Goal: Task Accomplishment & Management: Complete application form

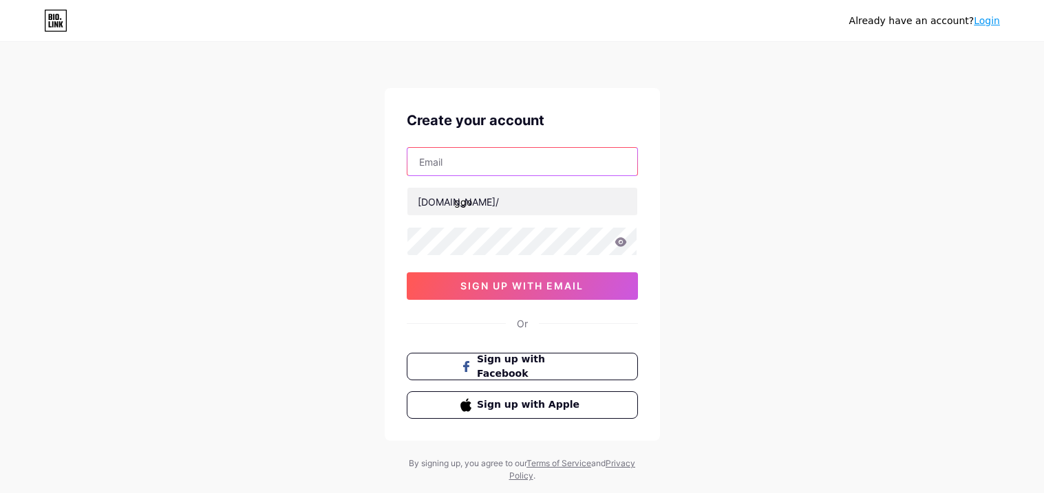
click at [521, 167] on input "text" at bounding box center [522, 162] width 230 height 28
type input "jeremihgu@gmail.com"
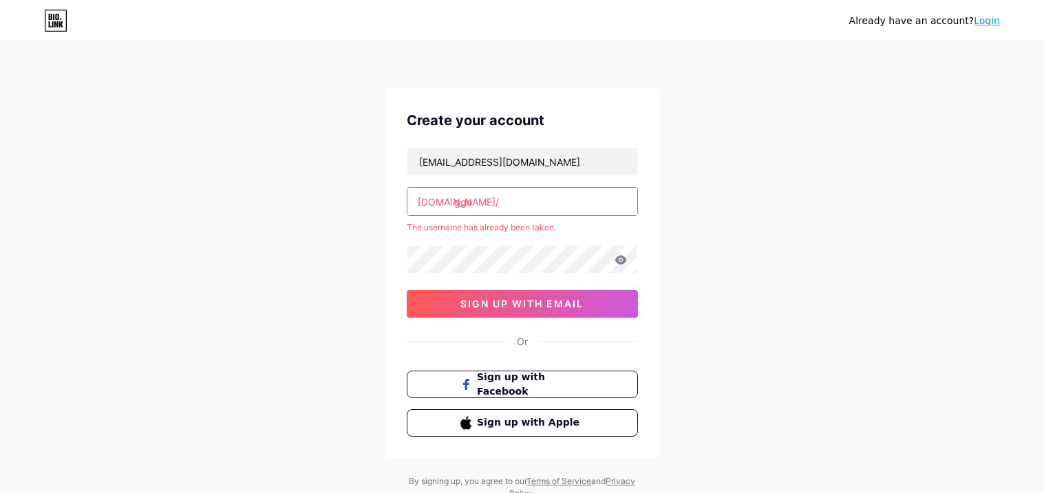
click at [552, 205] on input "ggo" at bounding box center [522, 202] width 230 height 28
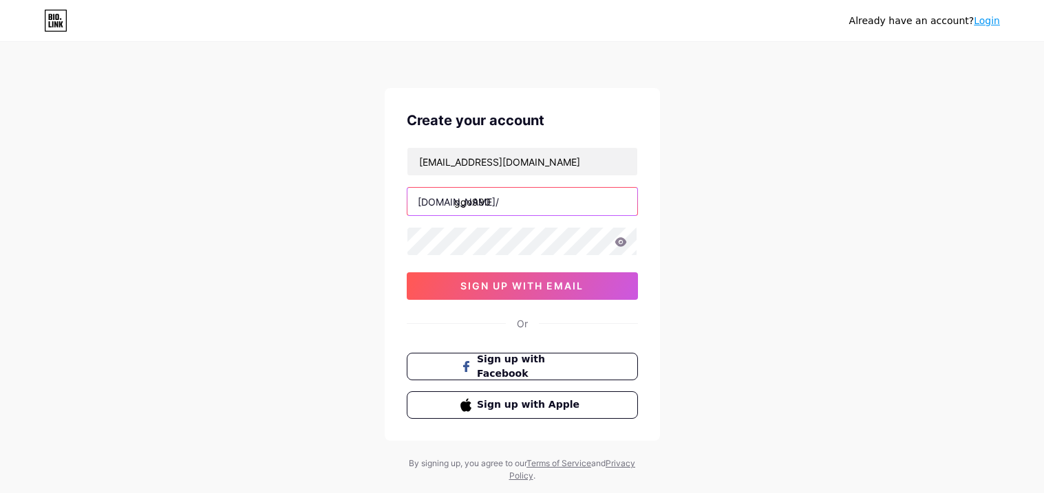
type input "ggo990"
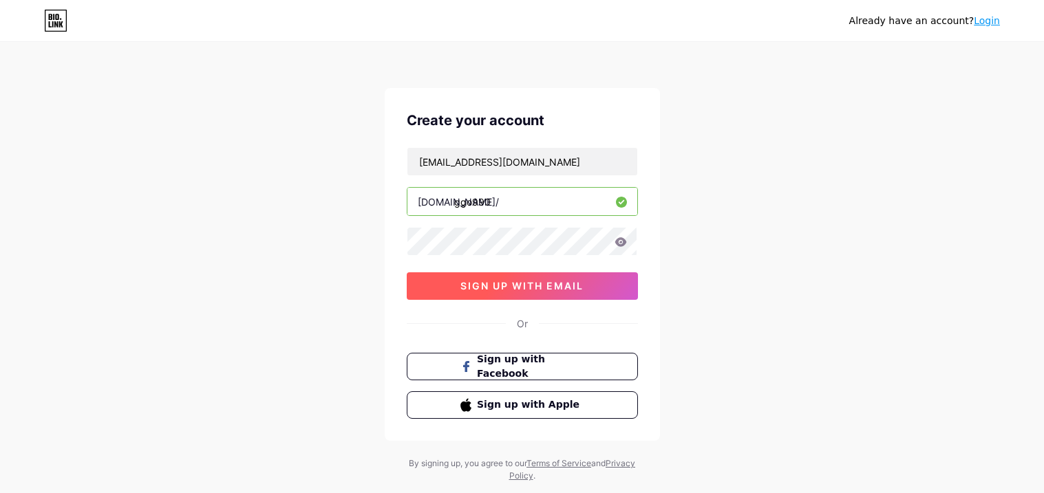
click at [577, 291] on span "sign up with email" at bounding box center [521, 286] width 123 height 12
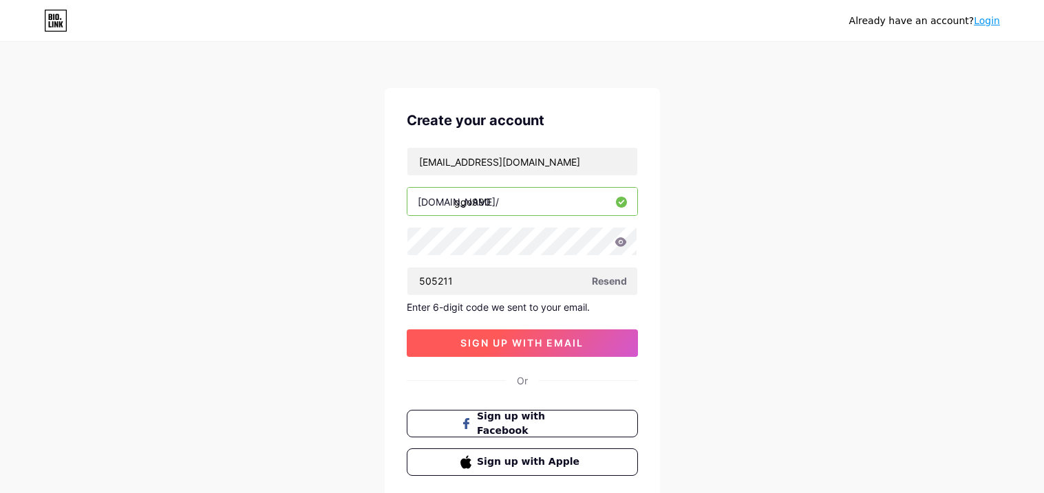
type input "505211"
click at [527, 339] on span "sign up with email" at bounding box center [521, 343] width 123 height 12
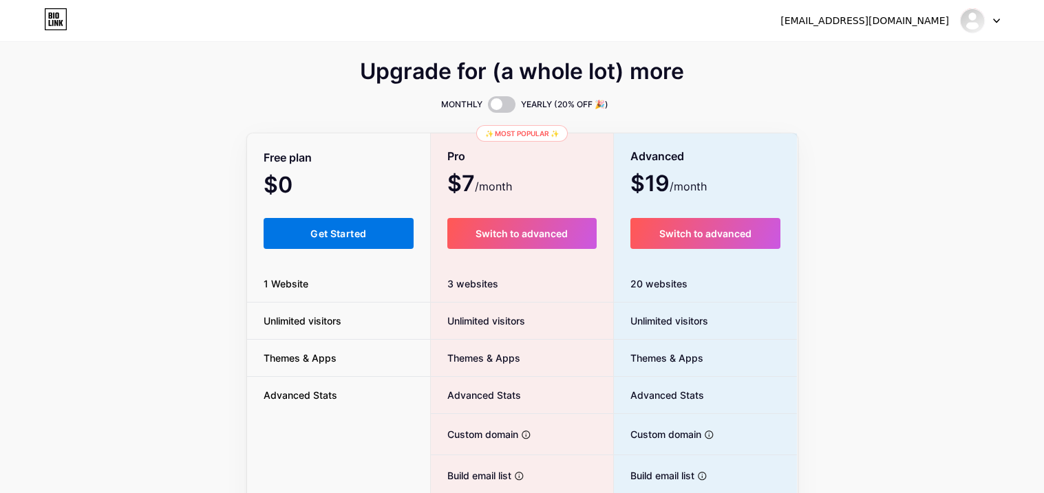
click at [312, 237] on span "Get Started" at bounding box center [338, 234] width 56 height 12
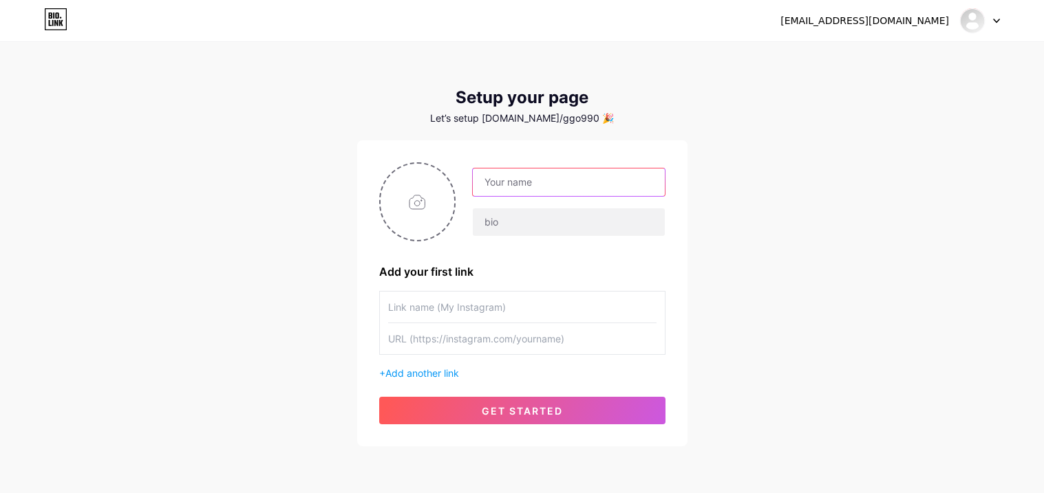
click at [549, 185] on input "text" at bounding box center [568, 183] width 191 height 28
type input "[PERSON_NAME]"
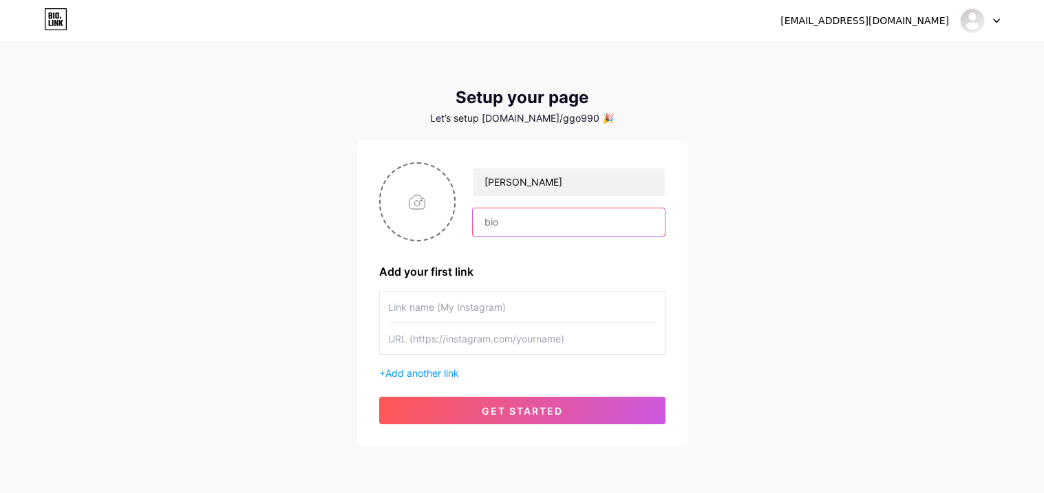
click at [546, 220] on input "text" at bounding box center [568, 223] width 191 height 28
type input "ggo990"
click at [469, 300] on input "text" at bounding box center [522, 307] width 268 height 31
type input "jeremihgucci"
click at [538, 338] on input "text" at bounding box center [522, 338] width 268 height 31
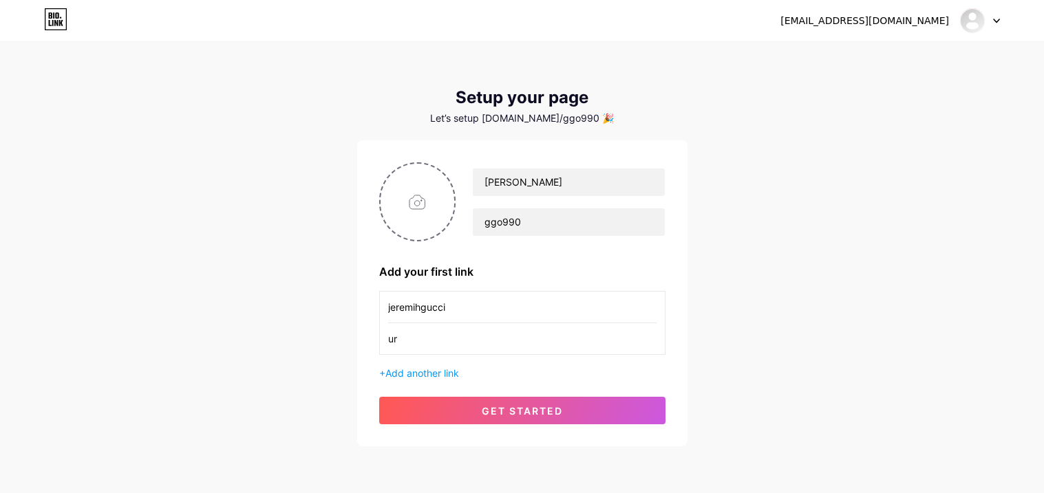
type input "u"
paste input "https://instagram.com/jeremihgucci"
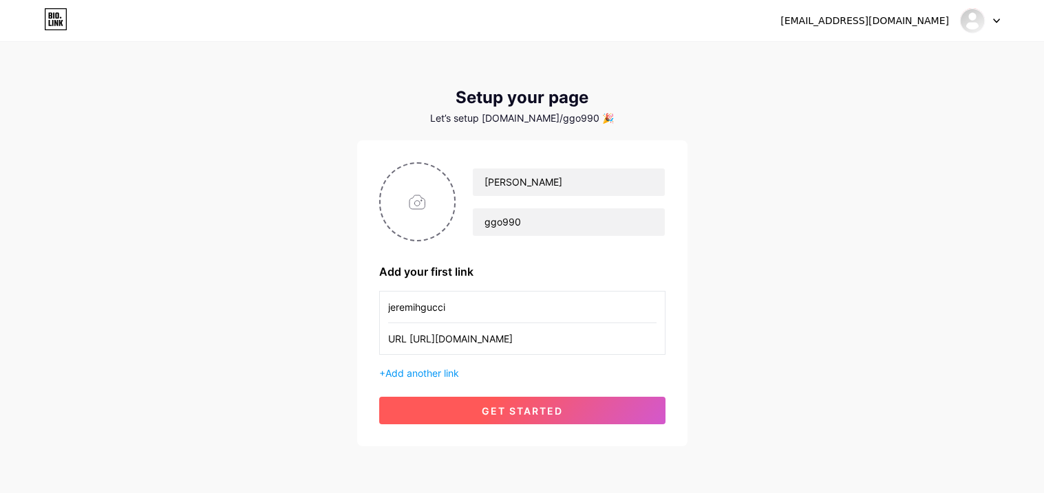
type input "URL [URL][DOMAIN_NAME]"
click at [539, 414] on span "get started" at bounding box center [522, 411] width 81 height 12
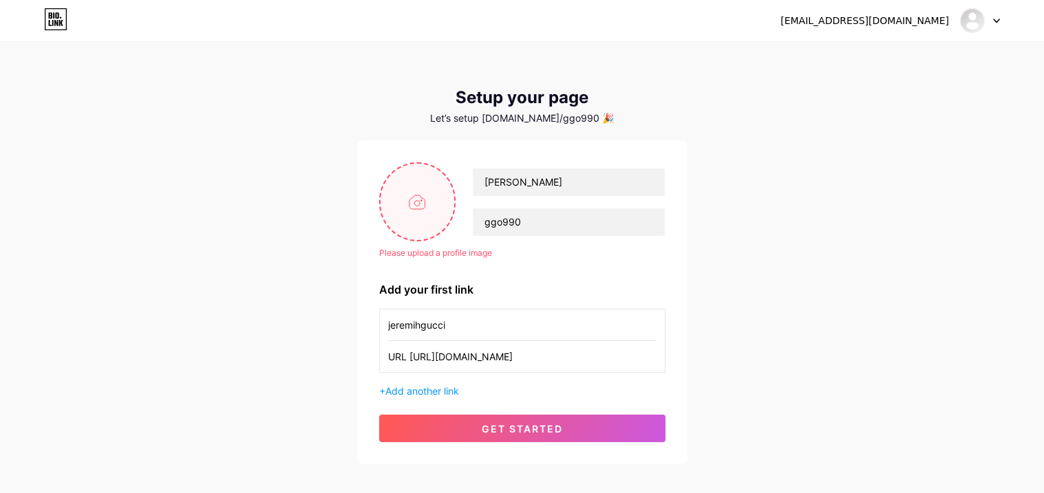
click at [428, 195] on input "file" at bounding box center [418, 202] width 74 height 76
type input "C:\fakepath\Screenshot 2025-05-02 12.09.46 PM.png"
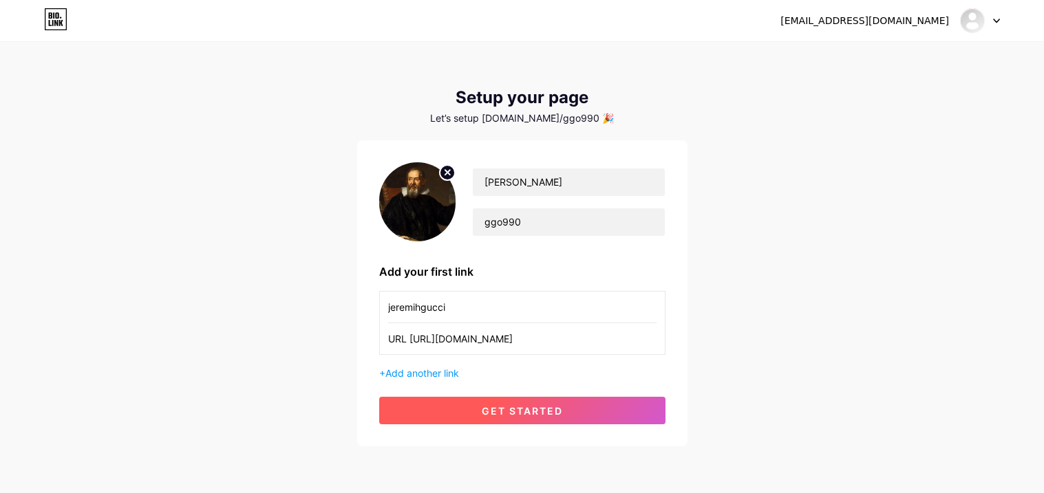
click at [573, 412] on button "get started" at bounding box center [522, 411] width 286 height 28
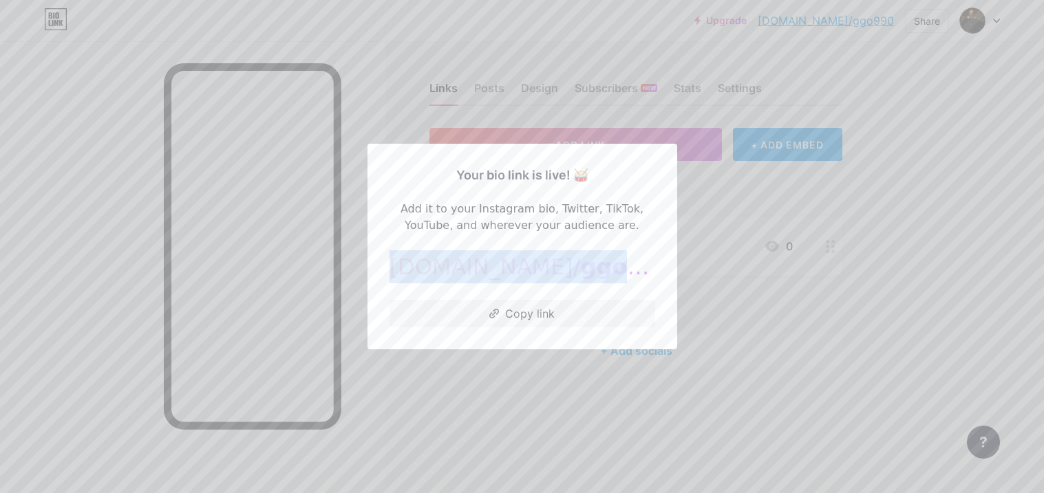
drag, startPoint x: 446, startPoint y: 269, endPoint x: 607, endPoint y: 266, distance: 161.1
click at [607, 266] on div "bio.link/ ggo990" at bounding box center [523, 267] width 266 height 33
copy div "bio.link/ ggo990"
click at [719, 184] on div at bounding box center [522, 246] width 1044 height 493
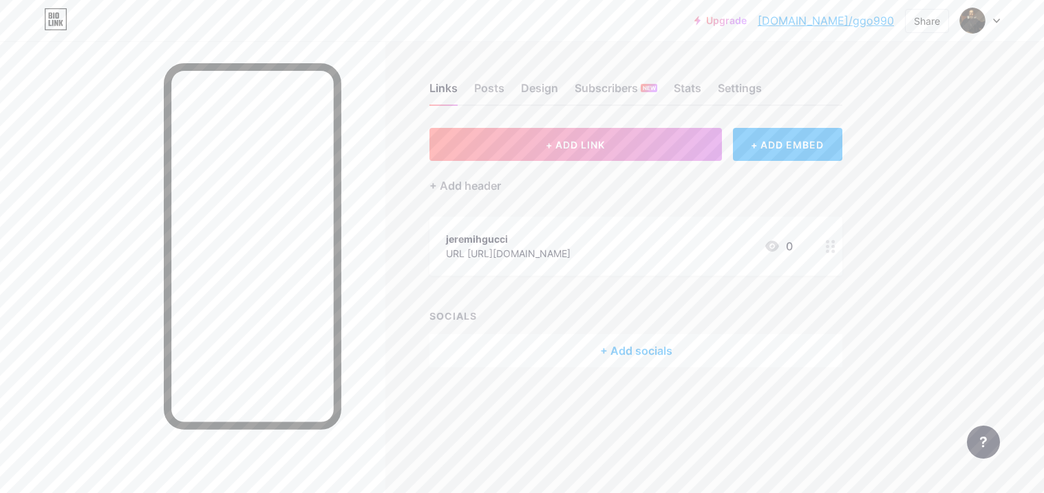
click at [834, 236] on div at bounding box center [830, 246] width 23 height 59
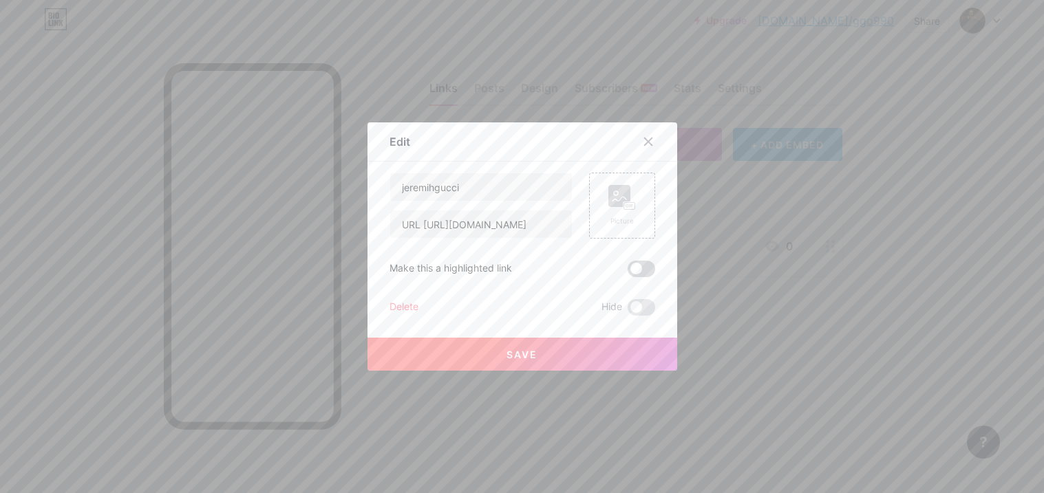
click at [646, 264] on span at bounding box center [642, 269] width 28 height 17
click at [628, 273] on input "checkbox" at bounding box center [628, 273] width 0 height 0
click at [646, 264] on span at bounding box center [642, 269] width 28 height 17
click at [628, 273] on input "checkbox" at bounding box center [628, 273] width 0 height 0
click at [644, 151] on div at bounding box center [648, 141] width 25 height 25
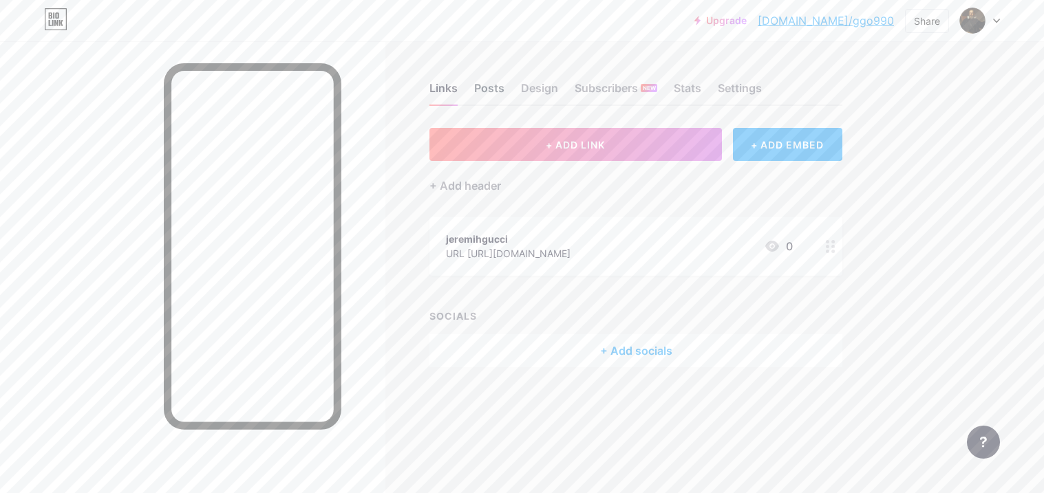
click at [493, 87] on div "Posts" at bounding box center [489, 92] width 30 height 25
click at [537, 88] on div "Design" at bounding box center [539, 92] width 37 height 25
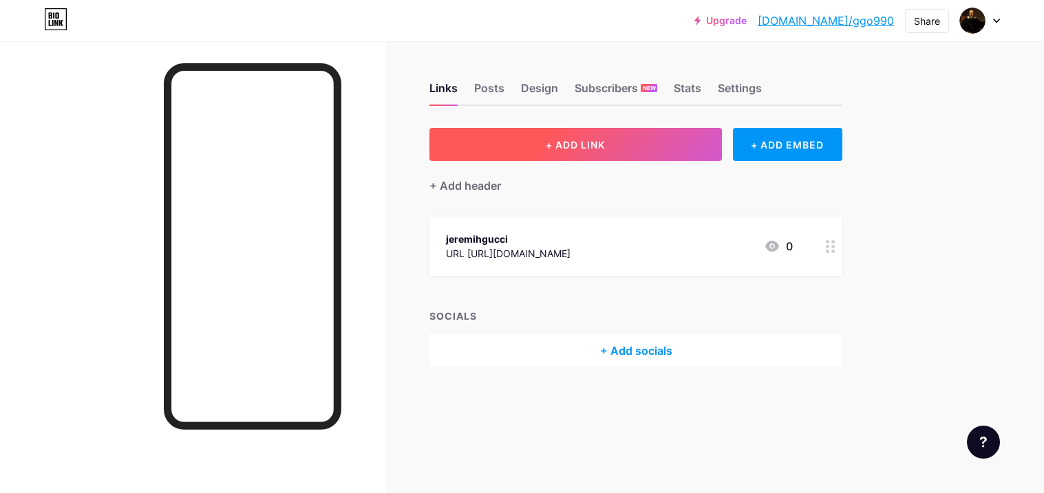
click at [542, 147] on button "+ ADD LINK" at bounding box center [575, 144] width 293 height 33
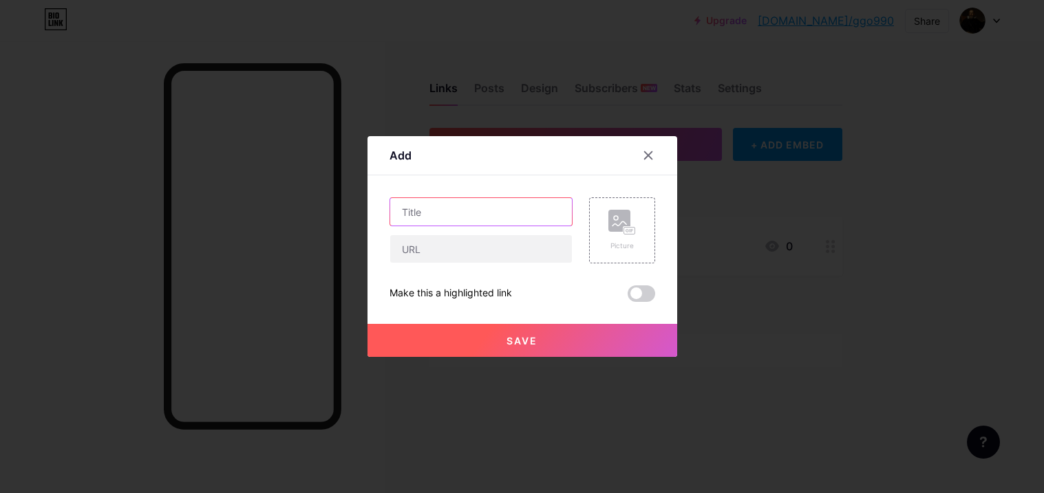
click at [459, 208] on input "text" at bounding box center [481, 212] width 182 height 28
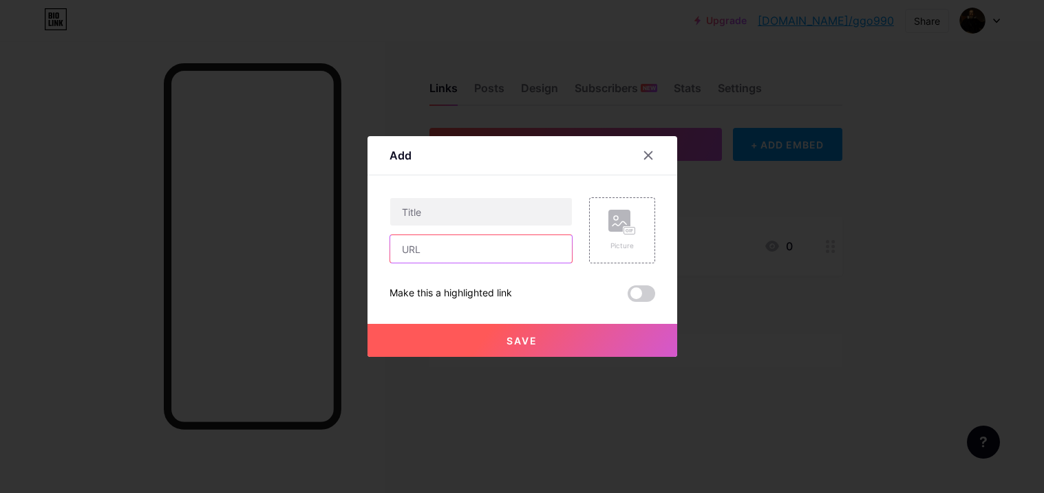
click at [476, 259] on input "text" at bounding box center [481, 249] width 182 height 28
click at [617, 231] on rect at bounding box center [619, 221] width 22 height 22
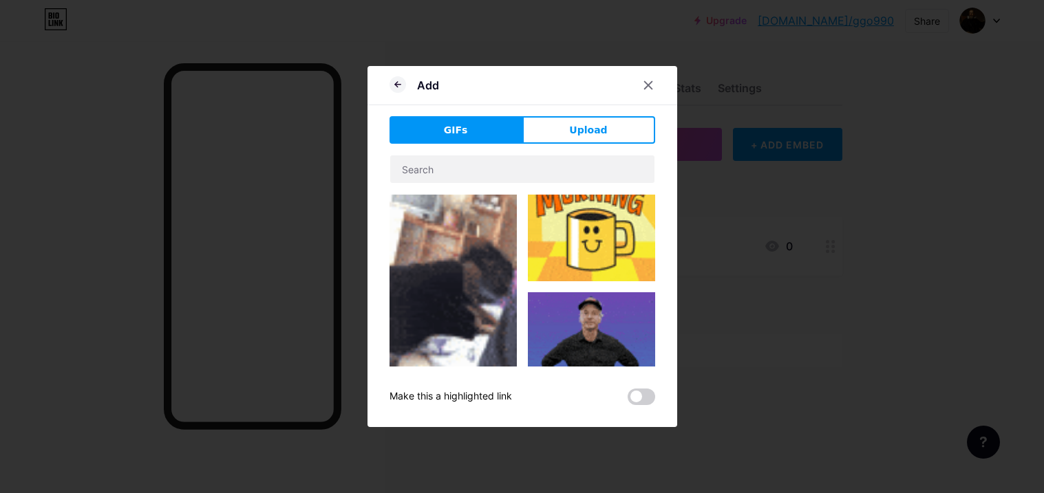
scroll to position [599, 0]
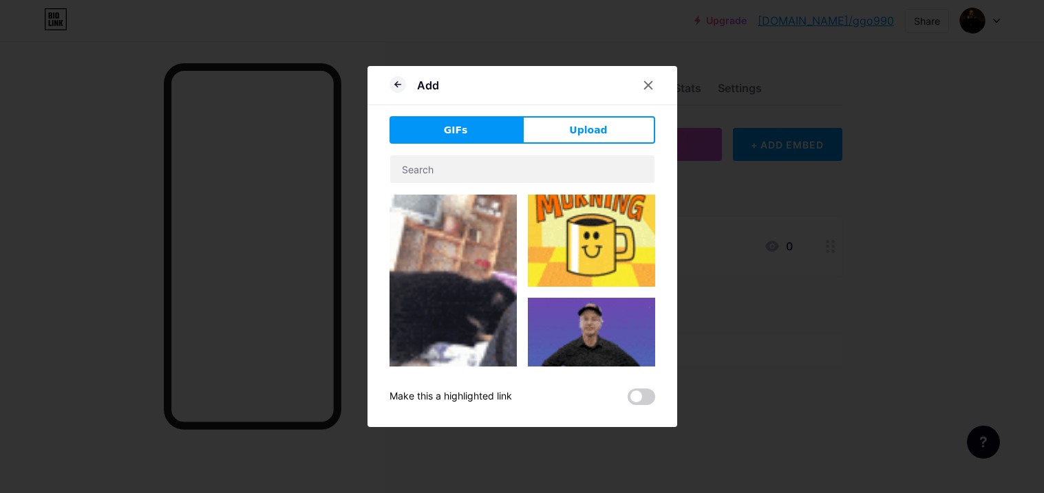
click at [639, 211] on img at bounding box center [591, 218] width 127 height 138
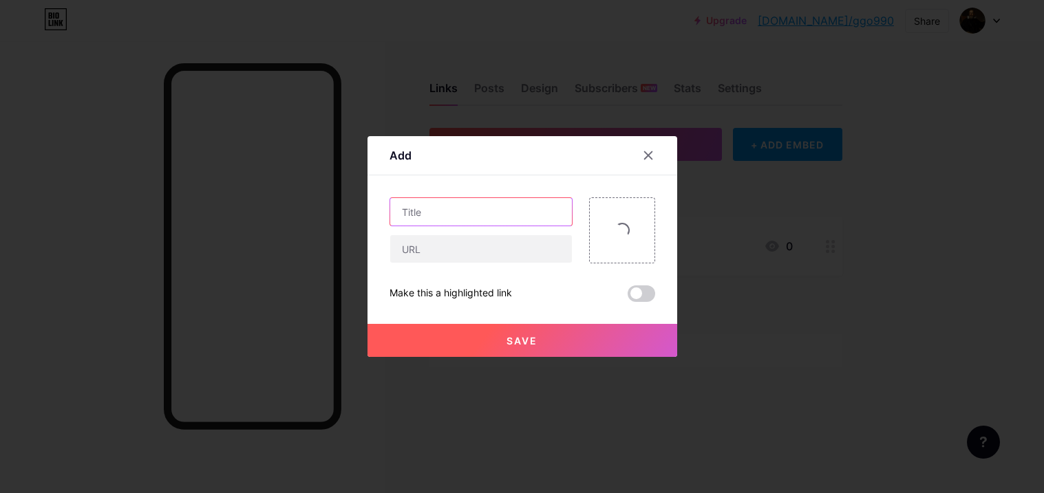
click at [440, 215] on input "text" at bounding box center [481, 212] width 182 height 28
type input "g"
type input "secret"
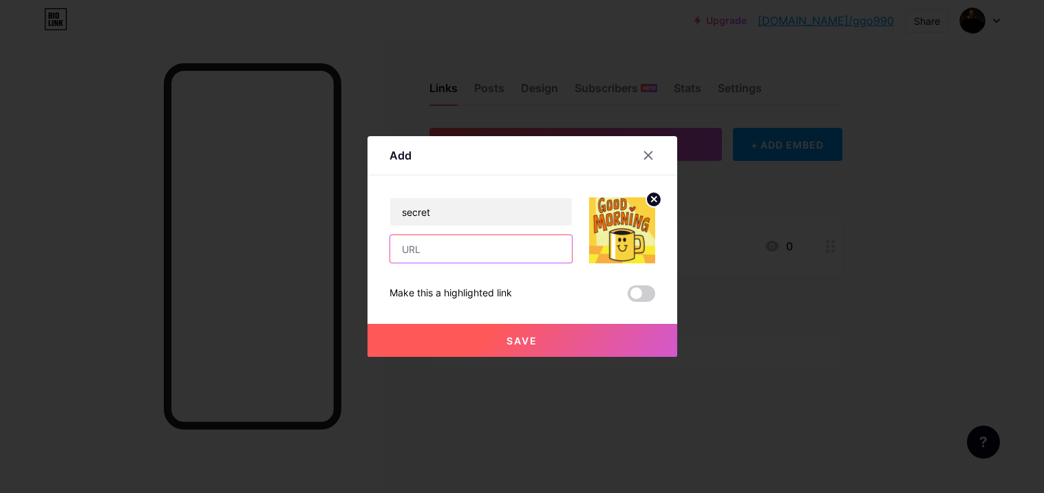
click at [475, 253] on input "text" at bounding box center [481, 249] width 182 height 28
paste input "[URL][DOMAIN_NAME]"
type input "[URL][DOMAIN_NAME]"
click at [494, 337] on button "Save" at bounding box center [523, 340] width 310 height 33
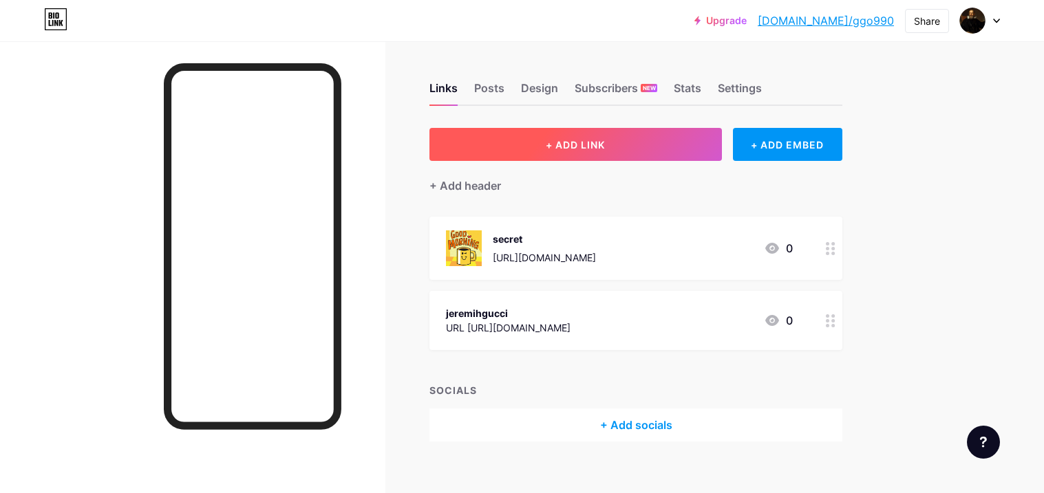
click at [640, 152] on button "+ ADD LINK" at bounding box center [575, 144] width 293 height 33
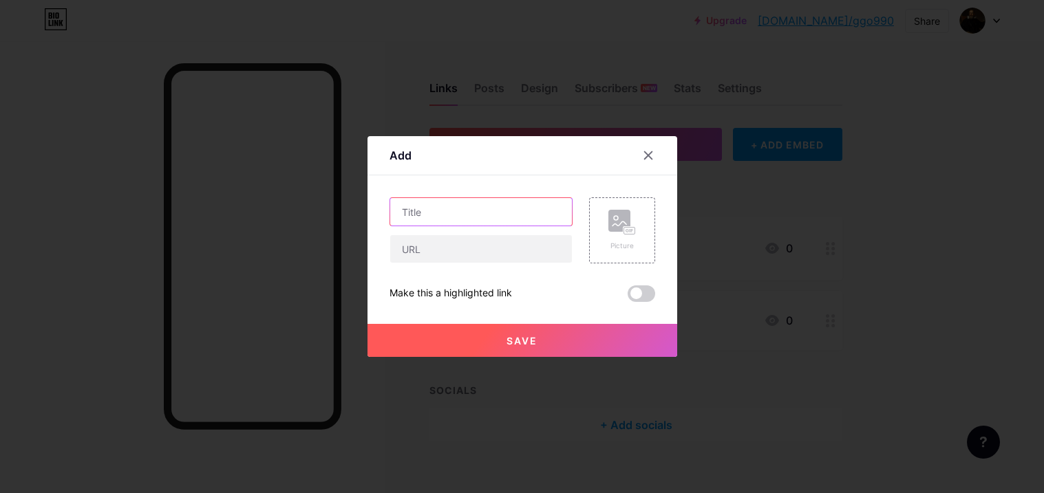
click at [467, 216] on input "text" at bounding box center [481, 212] width 182 height 28
type input "intersteller"
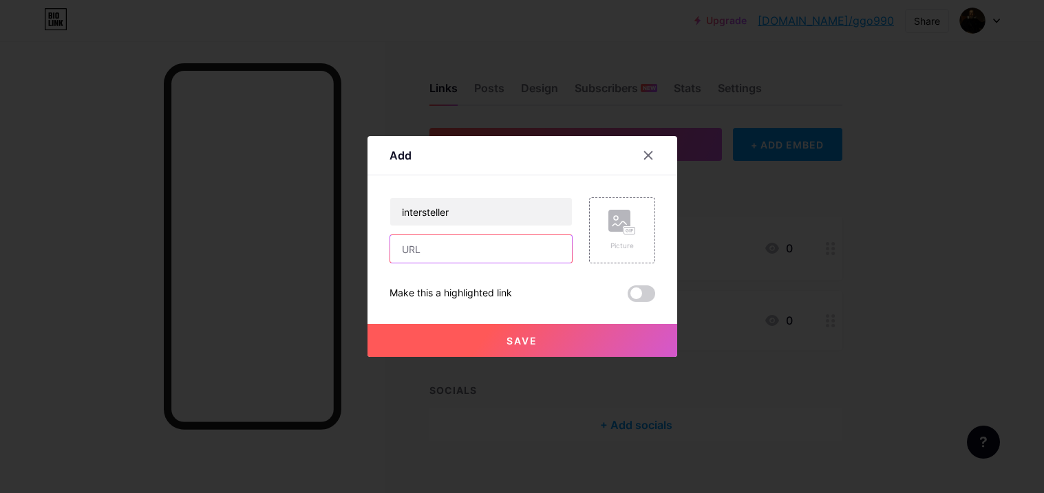
click at [476, 244] on input "text" at bounding box center [481, 249] width 182 height 28
paste input "[URL][DOMAIN_NAME]"
type input "[URL][DOMAIN_NAME]"
click at [615, 205] on div "Picture" at bounding box center [622, 231] width 66 height 66
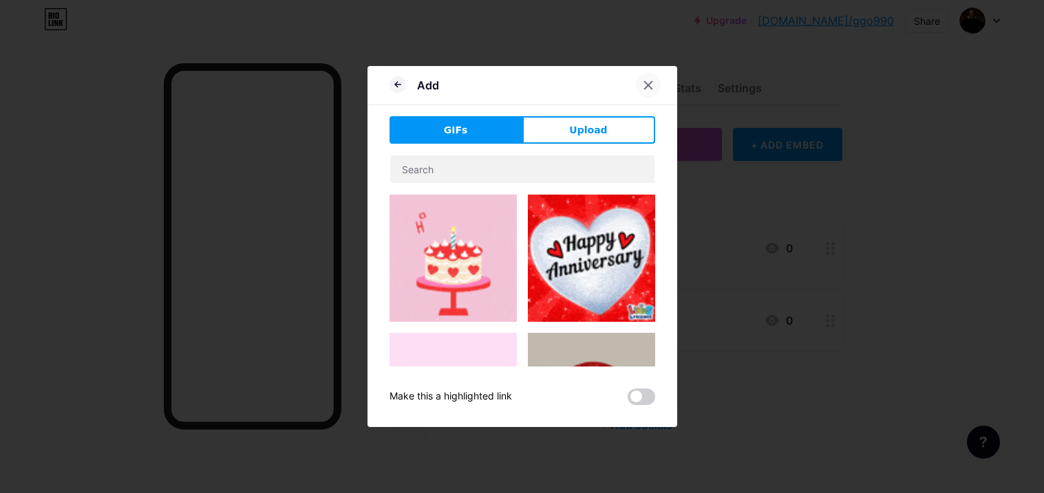
click at [652, 87] on icon at bounding box center [648, 85] width 11 height 11
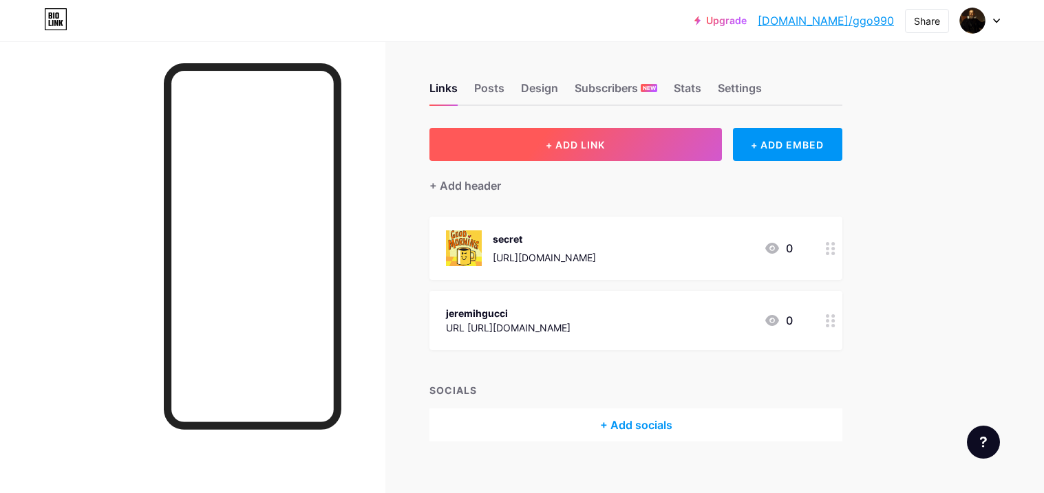
click at [624, 153] on button "+ ADD LINK" at bounding box center [575, 144] width 293 height 33
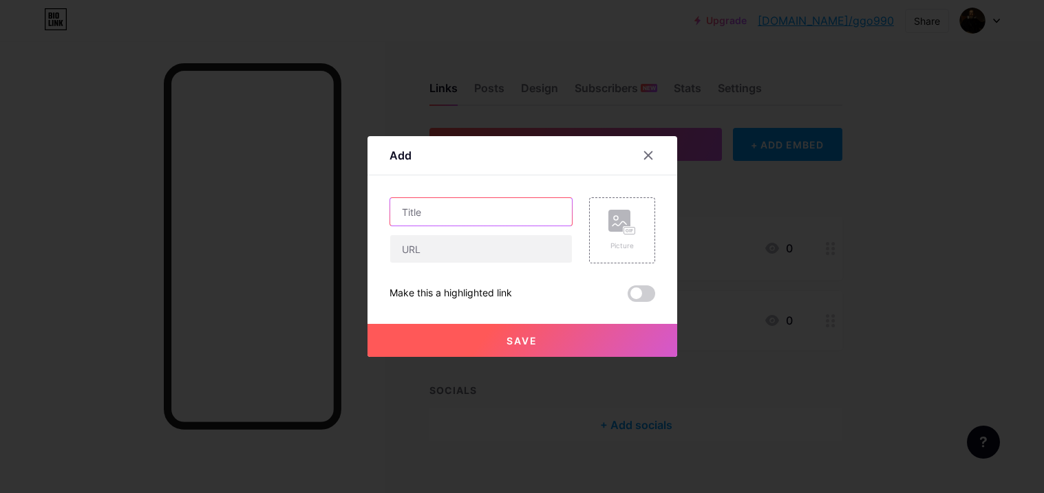
click at [474, 210] on input "text" at bounding box center [481, 212] width 182 height 28
type input "intersteler"
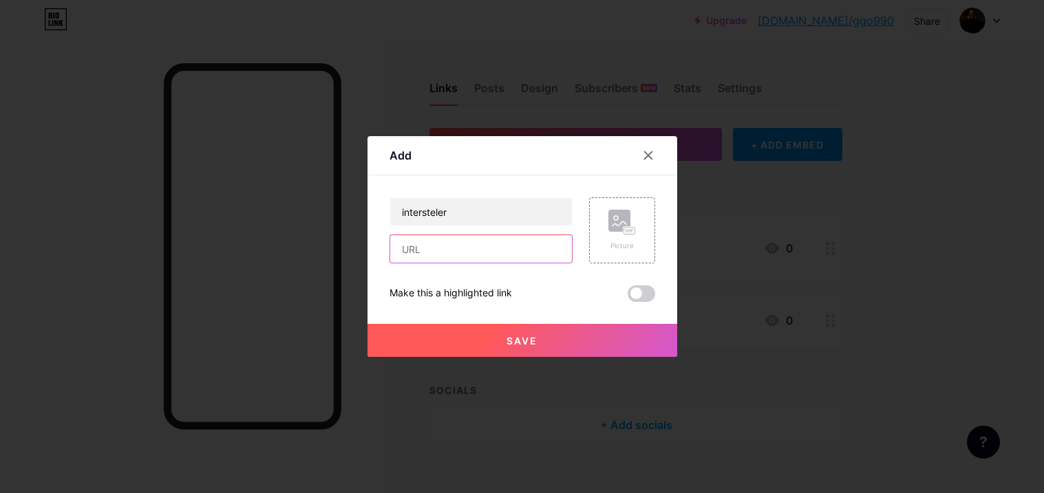
click at [456, 242] on input "text" at bounding box center [481, 249] width 182 height 28
paste input "[URL][DOMAIN_NAME]"
type input "[URL][DOMAIN_NAME]"
click at [459, 333] on button "Save" at bounding box center [523, 340] width 310 height 33
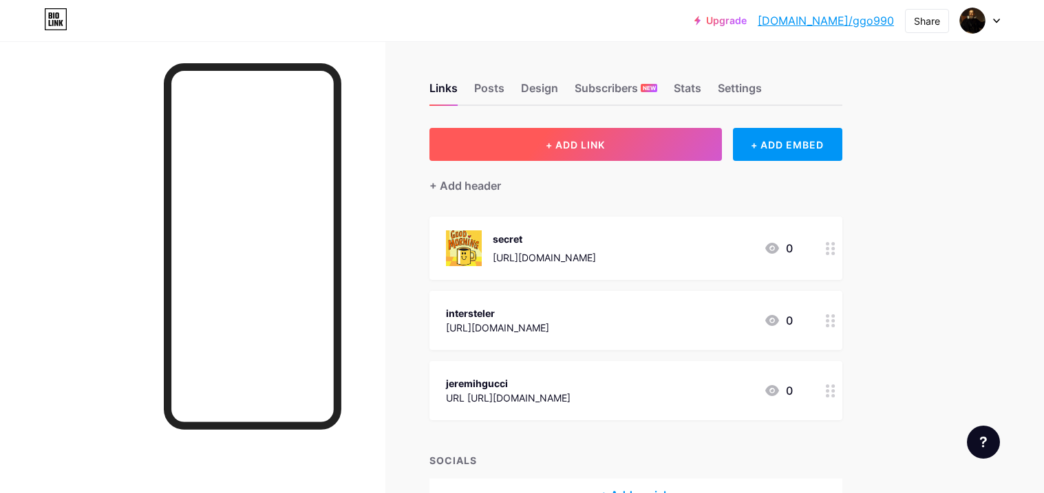
click at [617, 150] on button "+ ADD LINK" at bounding box center [575, 144] width 293 height 33
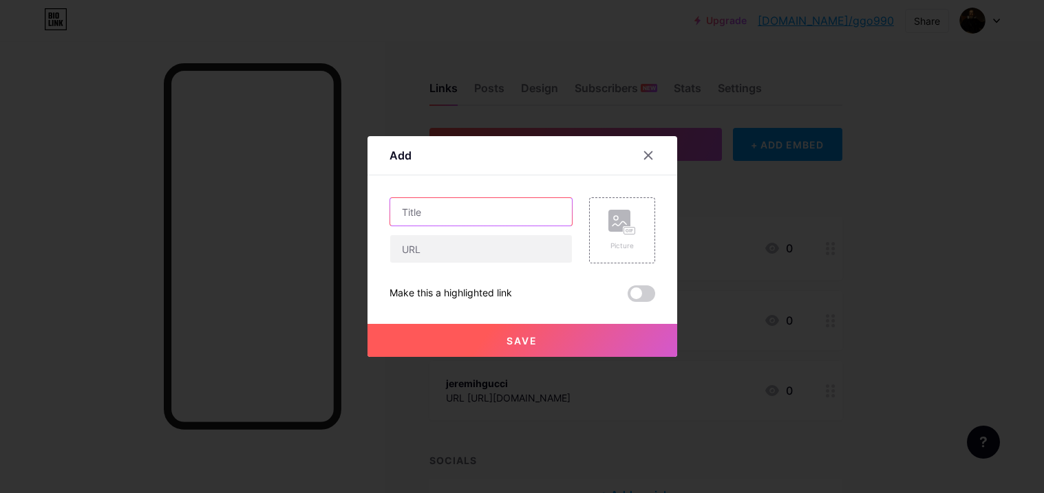
click at [508, 204] on input "text" at bounding box center [481, 212] width 182 height 28
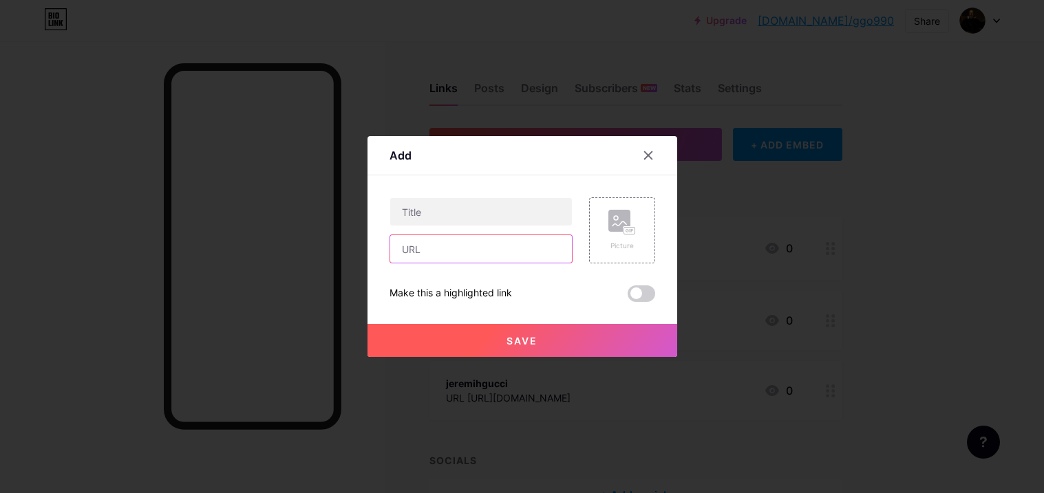
click at [493, 245] on input "text" at bounding box center [481, 249] width 182 height 28
paste input "[URL][DOMAIN_NAME]"
type input "[URL][DOMAIN_NAME]"
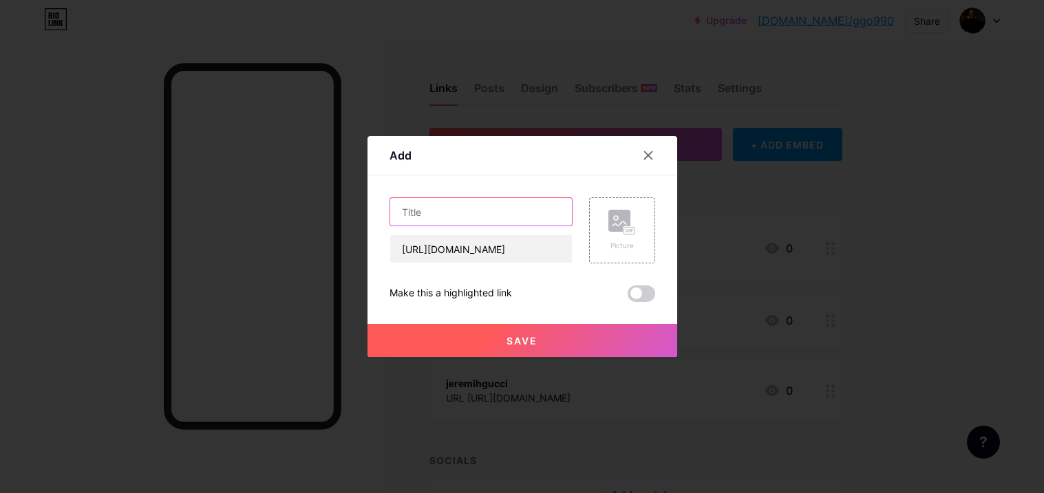
click at [467, 217] on input "text" at bounding box center [481, 212] width 182 height 28
type input "dreambook"
click at [494, 341] on button "Save" at bounding box center [523, 340] width 310 height 33
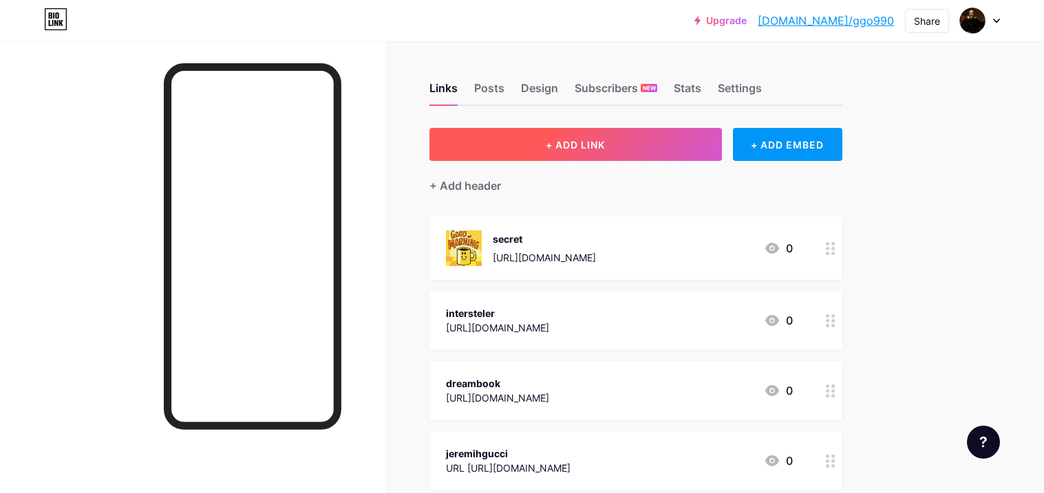
click at [634, 141] on button "+ ADD LINK" at bounding box center [575, 144] width 293 height 33
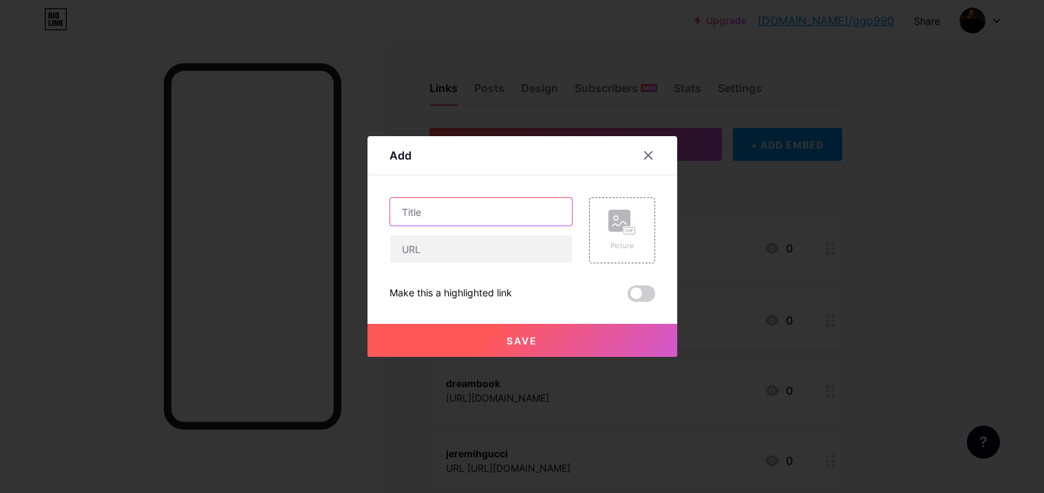
click at [504, 213] on input "text" at bounding box center [481, 212] width 182 height 28
type input "script"
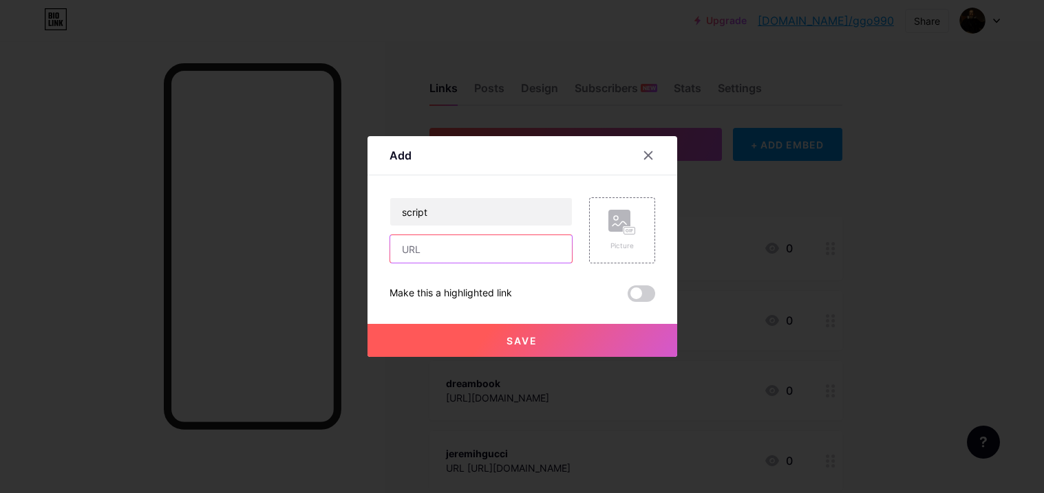
click at [496, 253] on input "text" at bounding box center [481, 249] width 182 height 28
paste input "[URL][DOMAIN_NAME]"
type input "[URL][DOMAIN_NAME]"
click at [446, 335] on button "Save" at bounding box center [523, 340] width 310 height 33
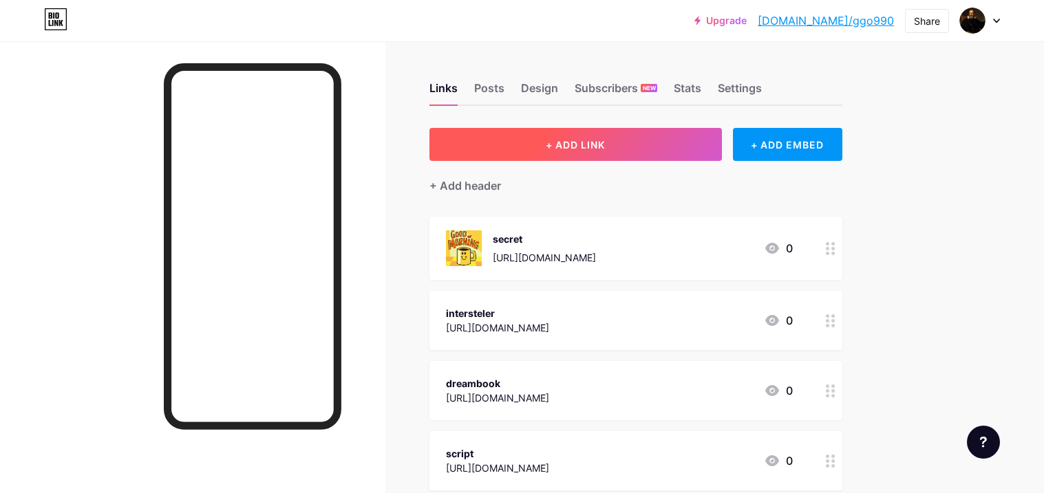
click at [550, 144] on span "+ ADD LINK" at bounding box center [575, 145] width 59 height 12
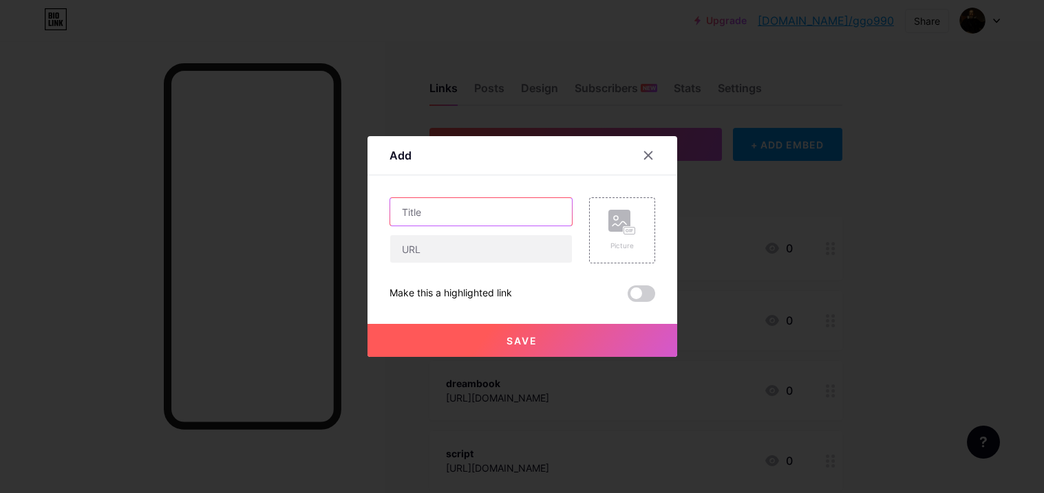
click at [500, 202] on input "text" at bounding box center [481, 212] width 182 height 28
type input "school"
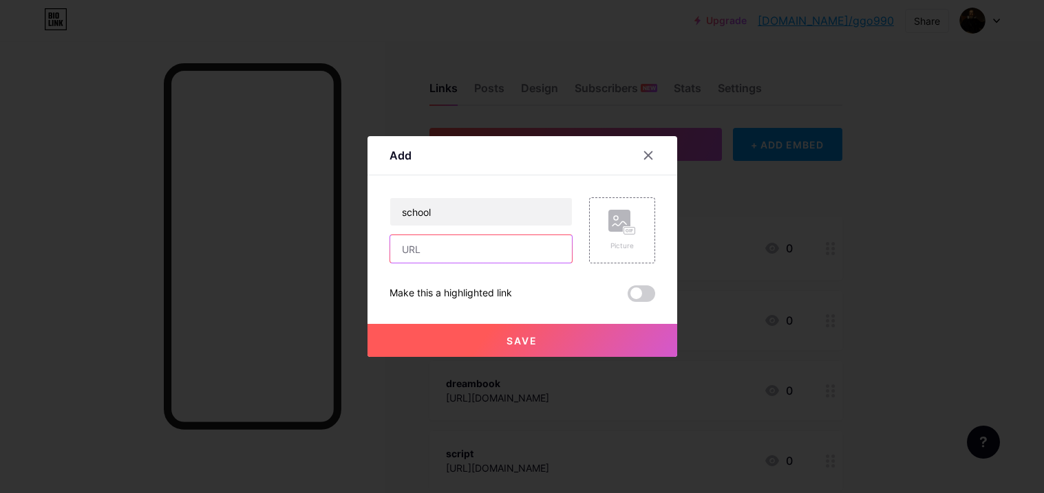
click at [508, 239] on input "text" at bounding box center [481, 249] width 182 height 28
paste input "[URL][DOMAIN_NAME]"
type input "[URL][DOMAIN_NAME]"
click at [489, 336] on button "Save" at bounding box center [523, 340] width 310 height 33
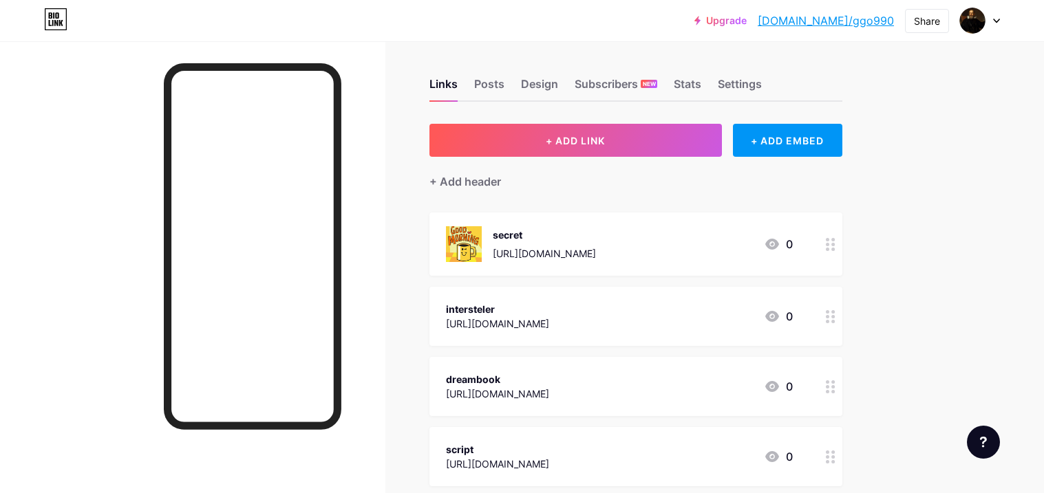
scroll to position [0, 0]
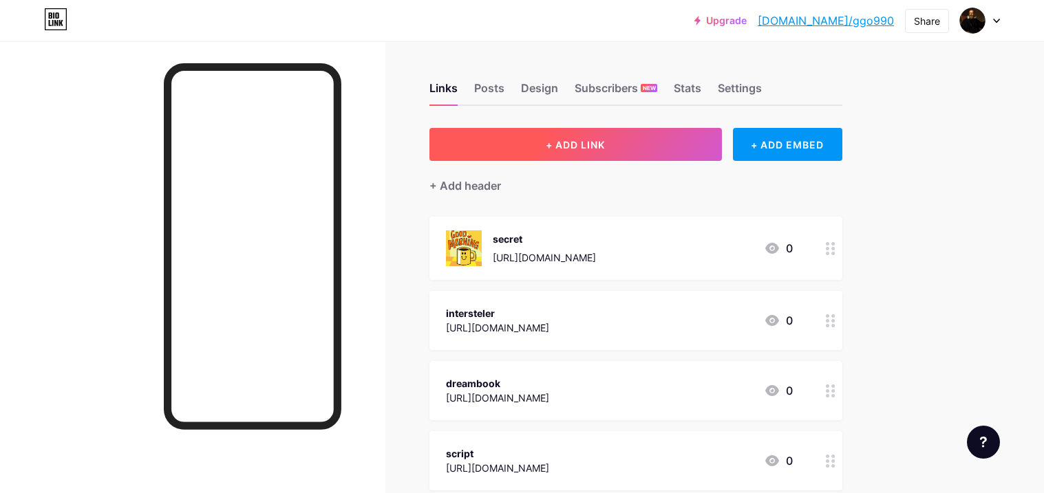
click at [545, 135] on button "+ ADD LINK" at bounding box center [575, 144] width 293 height 33
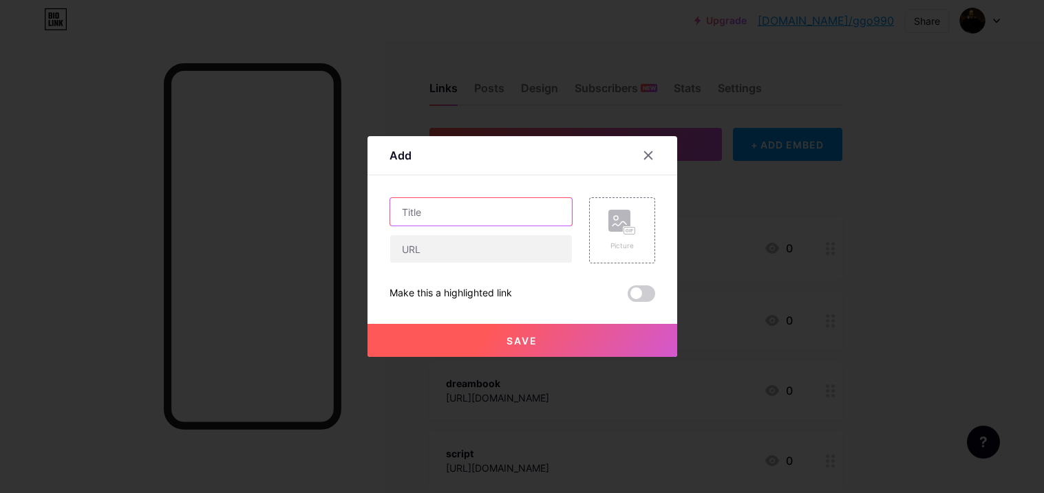
click at [484, 214] on input "text" at bounding box center [481, 212] width 182 height 28
type input "helpfull"
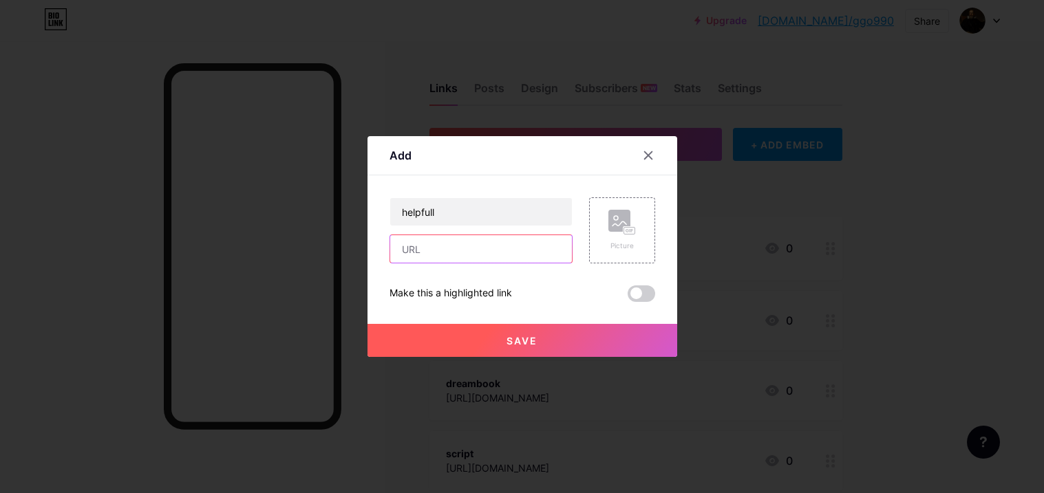
click at [476, 250] on input "text" at bounding box center [481, 249] width 182 height 28
paste input "[URL][DOMAIN_NAME]"
type input "[URL][DOMAIN_NAME]"
click at [444, 342] on button "Save" at bounding box center [523, 340] width 310 height 33
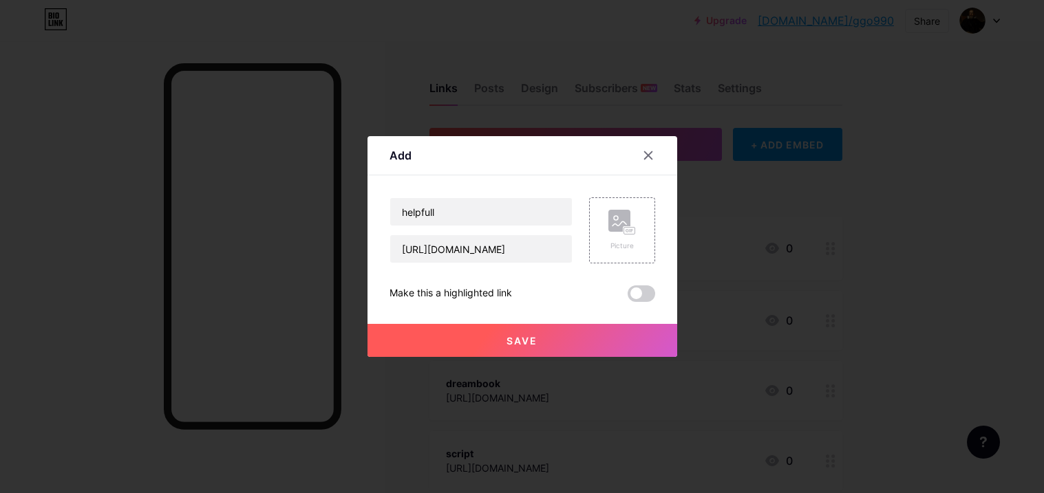
scroll to position [0, 0]
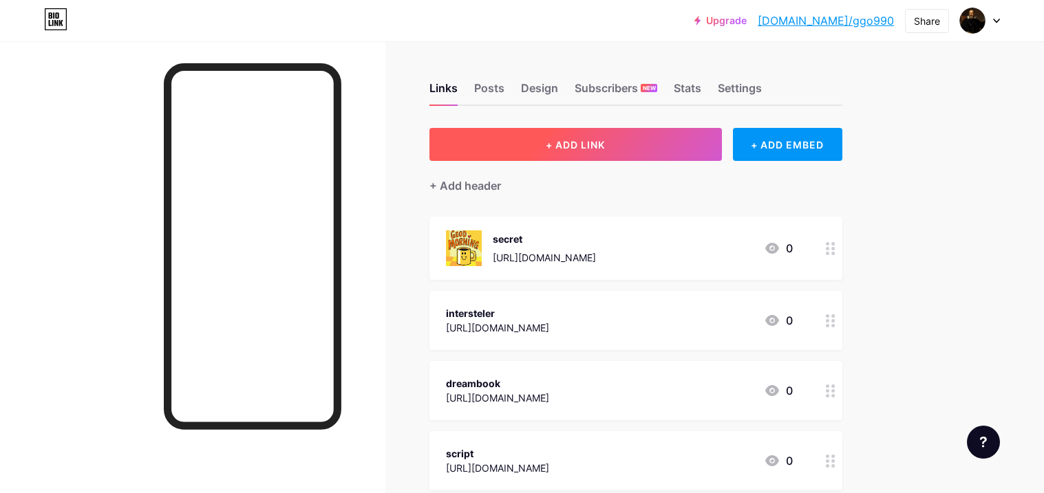
click at [548, 145] on span "+ ADD LINK" at bounding box center [575, 145] width 59 height 12
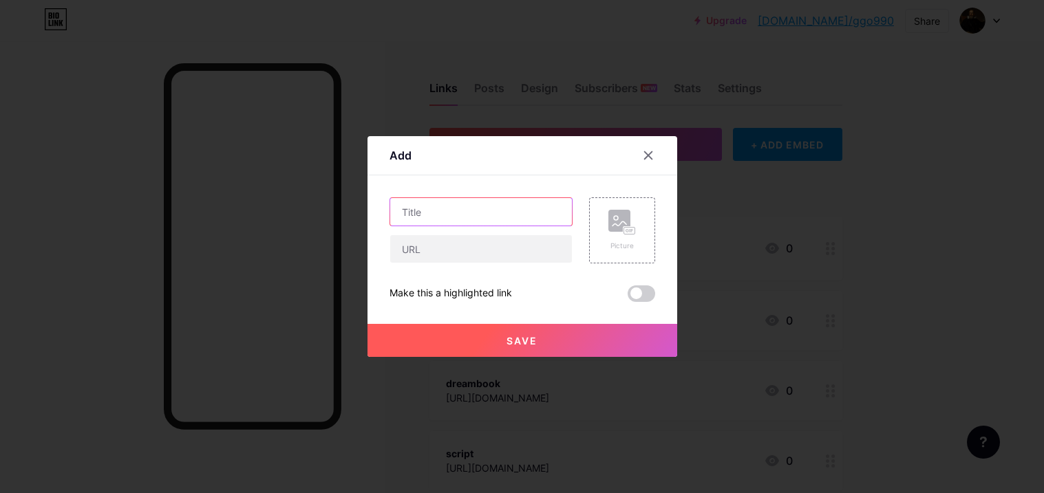
click at [467, 209] on input "text" at bounding box center [481, 212] width 182 height 28
type input "gabe"
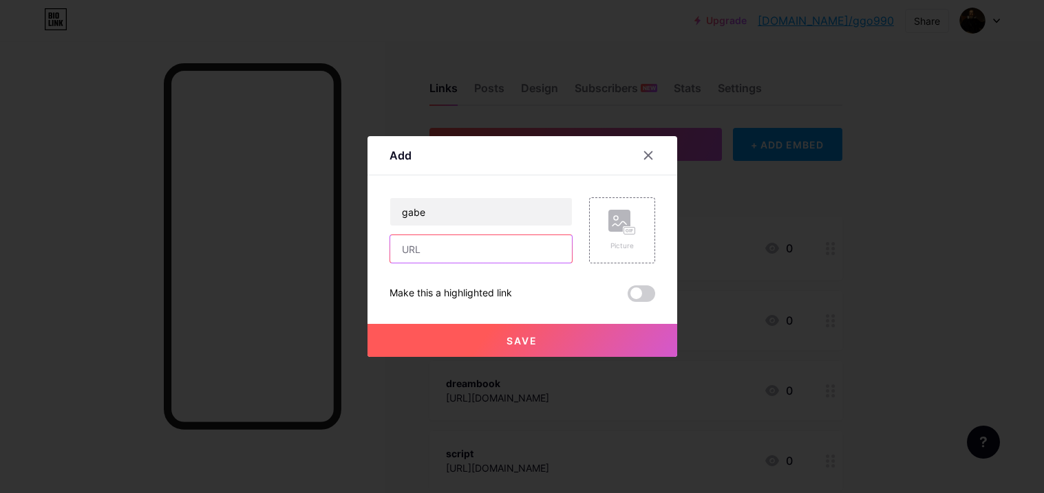
click at [500, 244] on input "text" at bounding box center [481, 249] width 182 height 28
paste input "[URL][DOMAIN_NAME]"
type input "[URL][DOMAIN_NAME]"
click at [566, 327] on button "Save" at bounding box center [523, 340] width 310 height 33
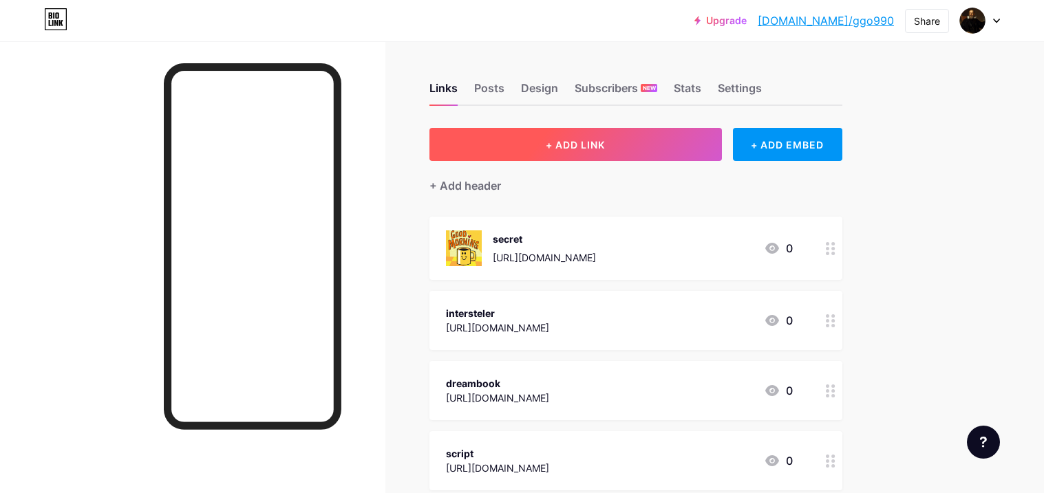
click at [509, 133] on button "+ ADD LINK" at bounding box center [575, 144] width 293 height 33
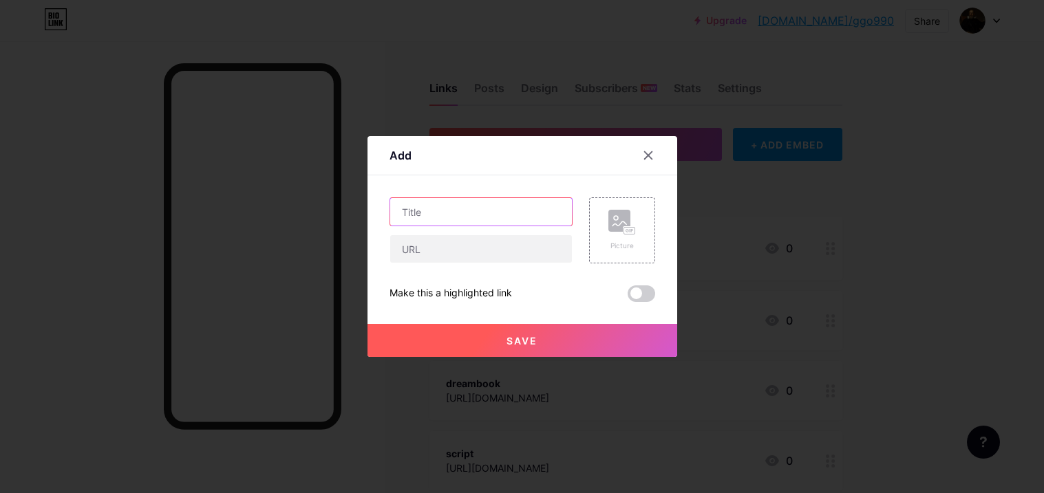
click at [472, 214] on input "text" at bounding box center [481, 212] width 182 height 28
type input "movies"
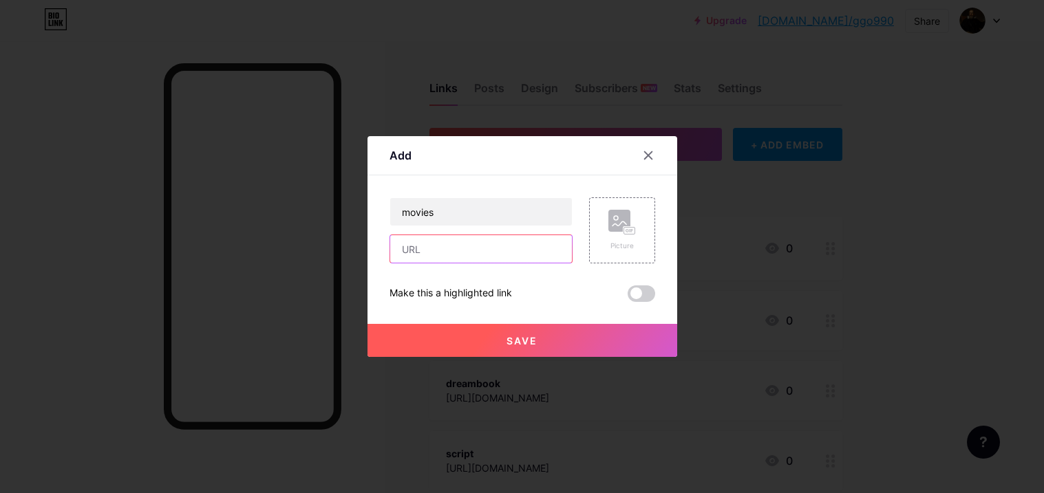
click at [489, 248] on input "text" at bounding box center [481, 249] width 182 height 28
paste input "[URL][DOMAIN_NAME]"
type input "[URL][DOMAIN_NAME]"
click at [439, 332] on button "Save" at bounding box center [523, 340] width 310 height 33
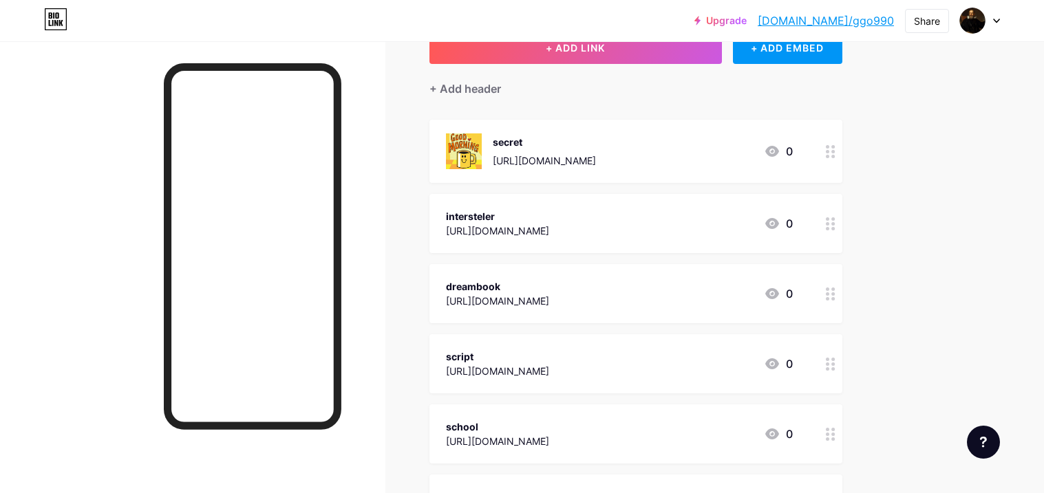
scroll to position [98, 0]
